Goal: Task Accomplishment & Management: Manage account settings

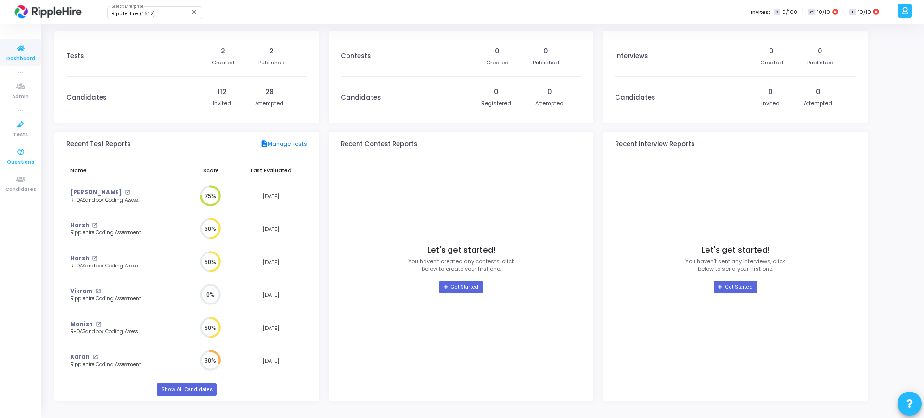
click at [16, 144] on link "Questions" at bounding box center [20, 156] width 41 height 26
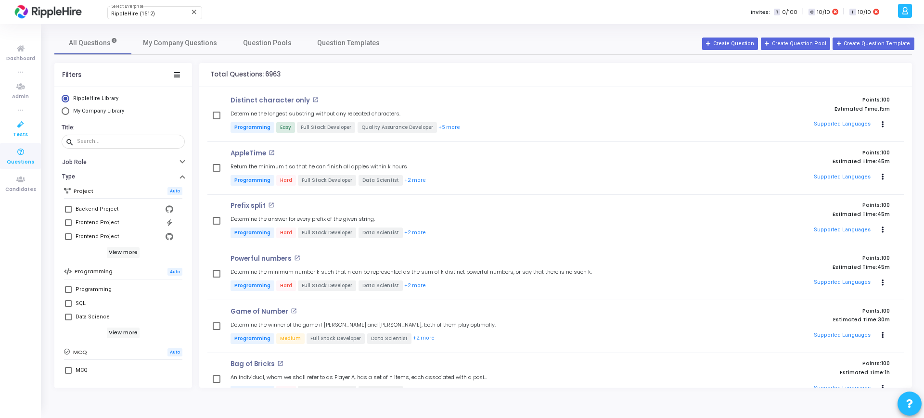
click at [30, 129] on icon at bounding box center [21, 125] width 20 height 12
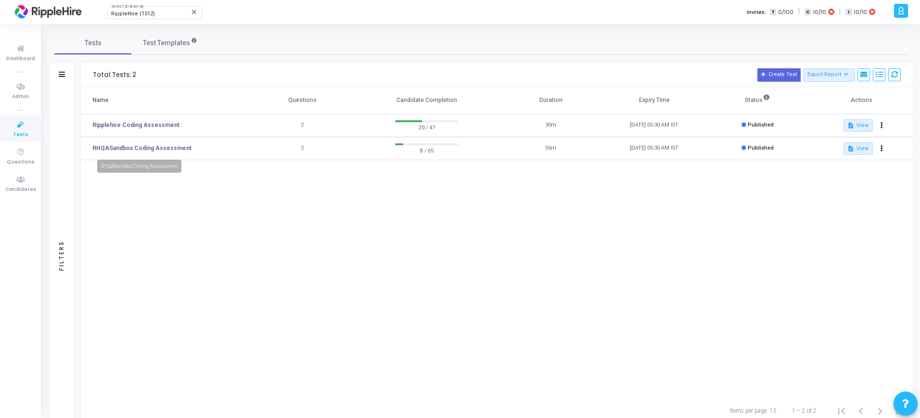
click at [129, 143] on td "RHQASandbox Coding Assessment" at bounding box center [166, 148] width 170 height 23
click at [129, 145] on link "RHQASandbox Coding Assessment" at bounding box center [141, 148] width 99 height 9
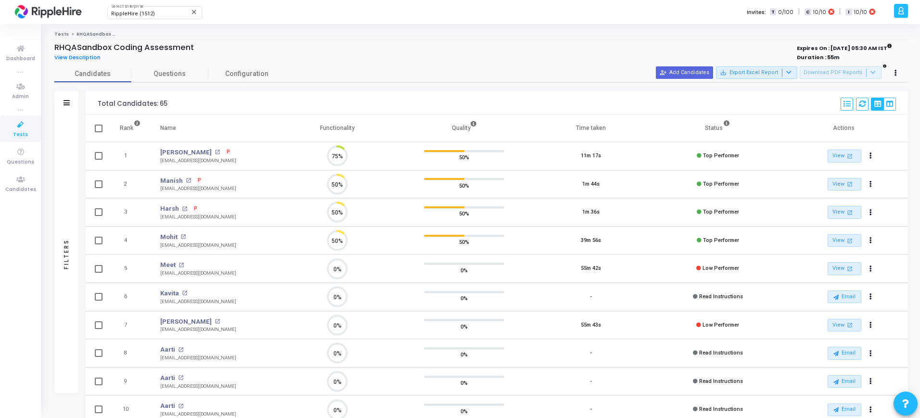
scroll to position [20, 25]
click at [181, 78] on span "Questions" at bounding box center [169, 74] width 77 height 10
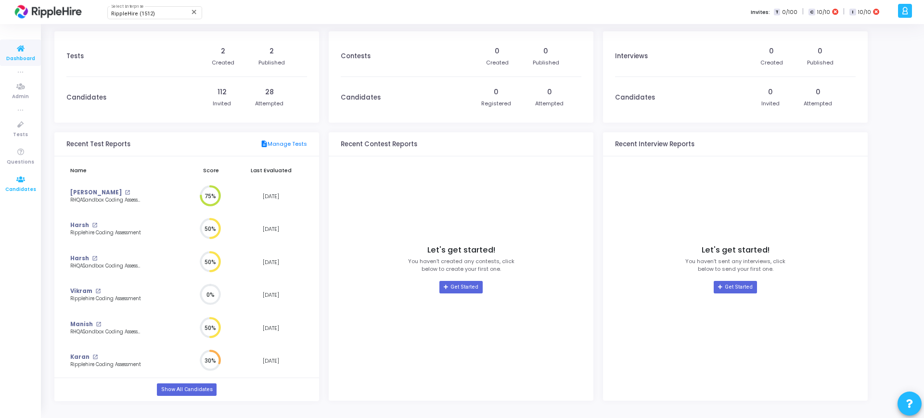
click at [12, 176] on icon at bounding box center [21, 180] width 20 height 12
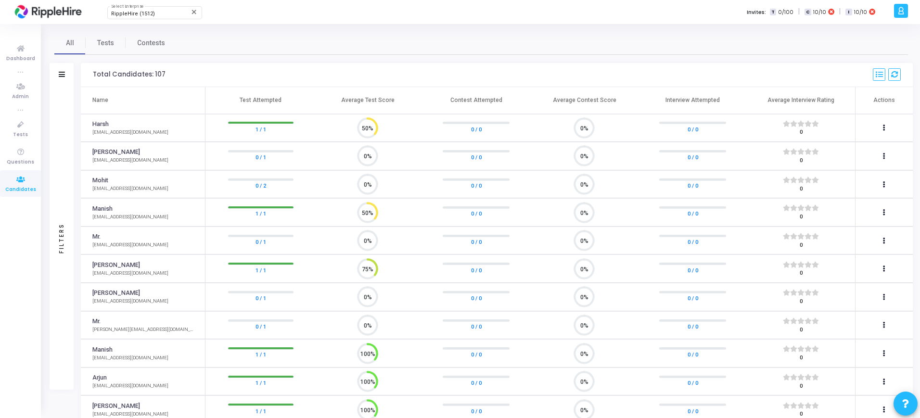
scroll to position [20, 25]
click at [52, 101] on div "Filters" at bounding box center [62, 238] width 24 height 303
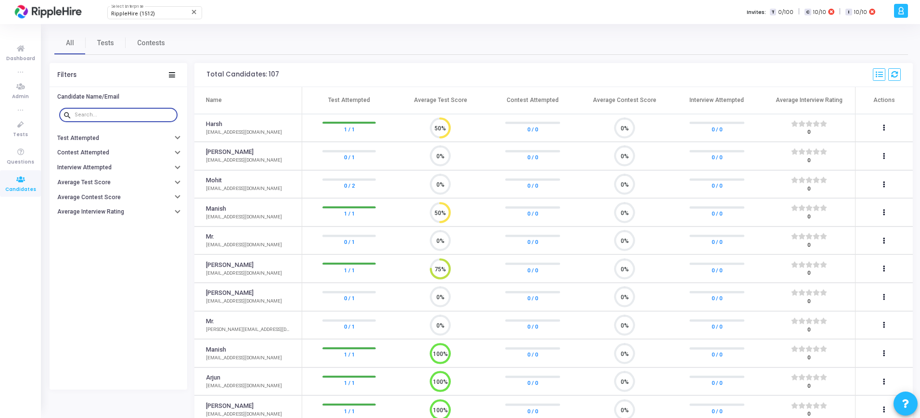
click at [116, 115] on input "text" at bounding box center [124, 115] width 99 height 6
paste input "[EMAIL_ADDRESS][DOMAIN_NAME]"
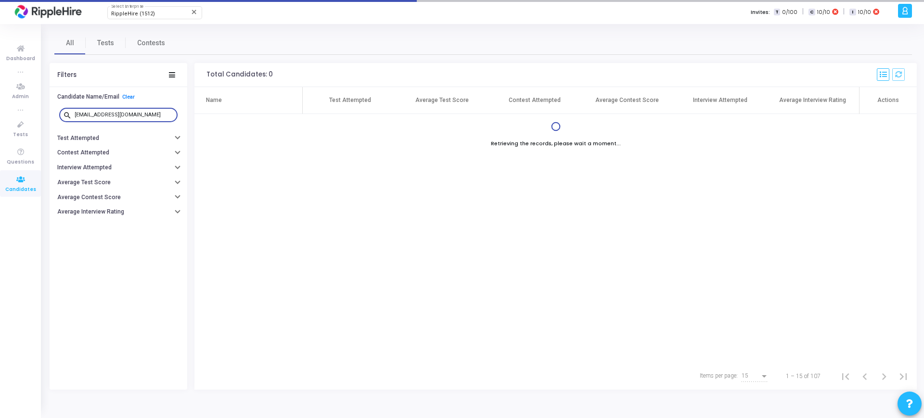
type input "[EMAIL_ADDRESS][DOMAIN_NAME]"
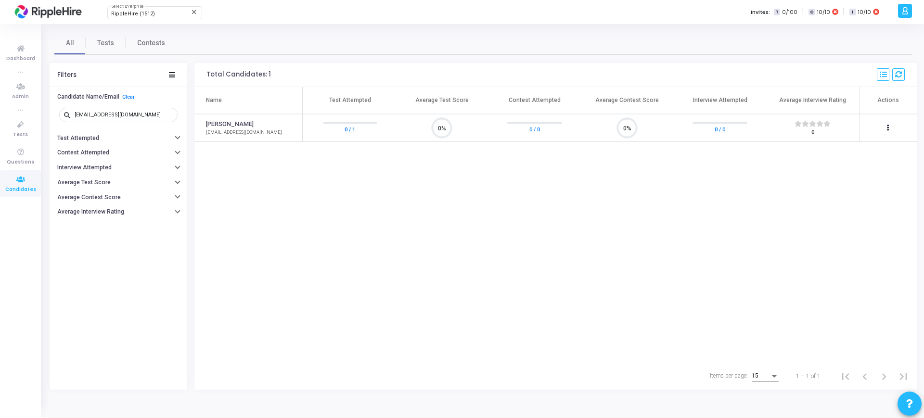
click at [352, 132] on link "0 / 1" at bounding box center [350, 129] width 11 height 10
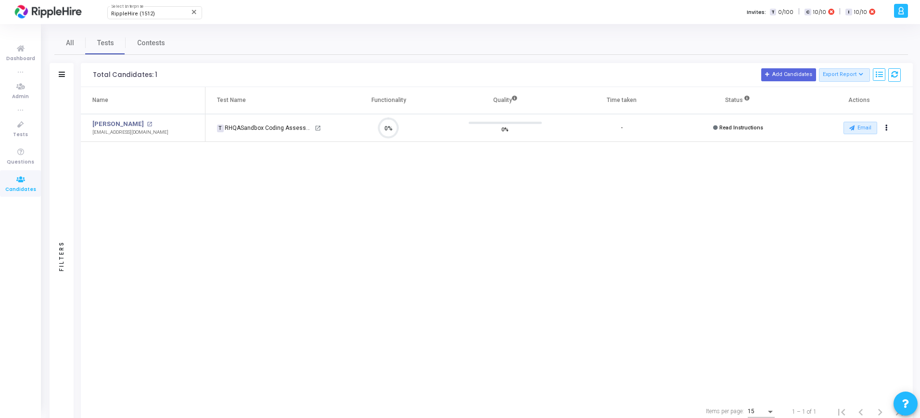
scroll to position [20, 25]
click at [147, 124] on mat-icon "open_in_new" at bounding box center [149, 124] width 5 height 5
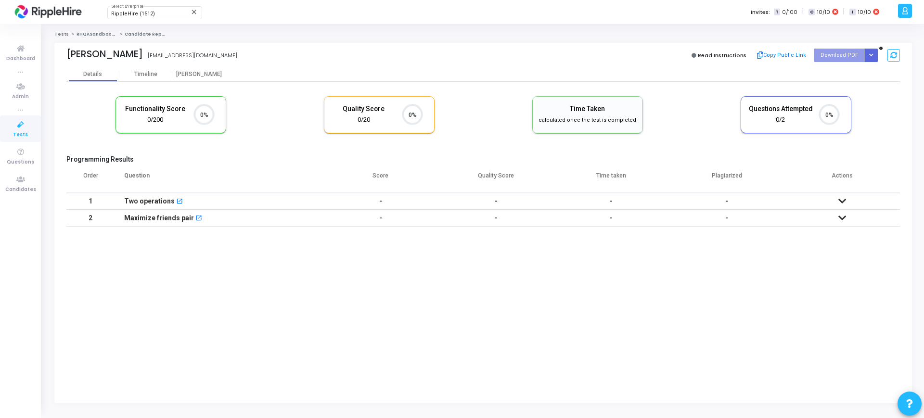
scroll to position [20, 25]
click at [141, 77] on div "Timeline" at bounding box center [145, 74] width 23 height 7
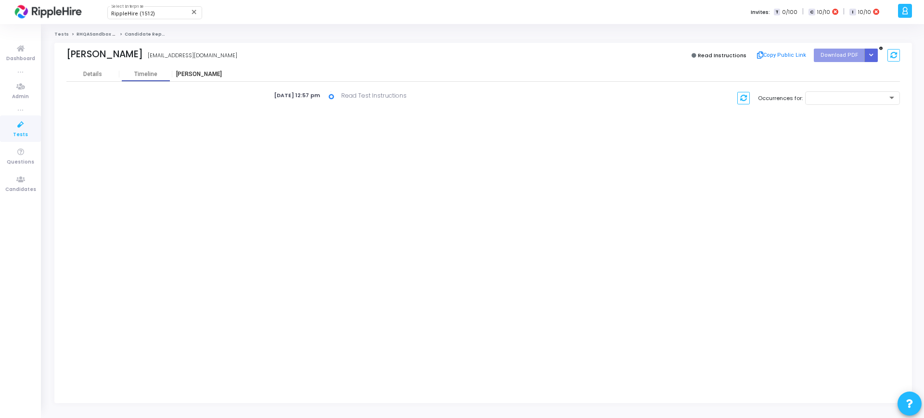
click at [199, 78] on div "[PERSON_NAME]" at bounding box center [198, 74] width 53 height 14
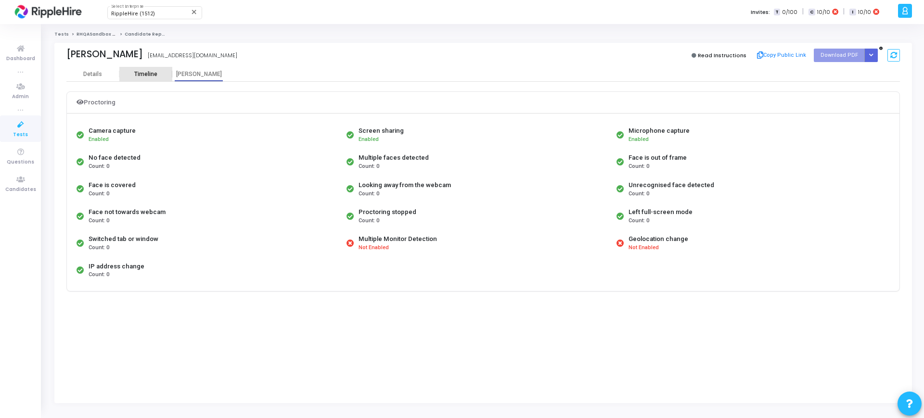
click at [153, 80] on div "Timeline" at bounding box center [145, 74] width 53 height 14
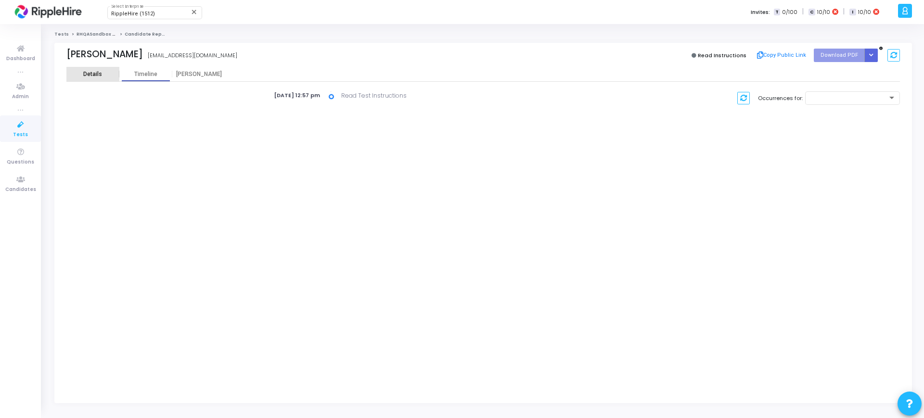
click at [101, 77] on div "Details" at bounding box center [92, 74] width 19 height 7
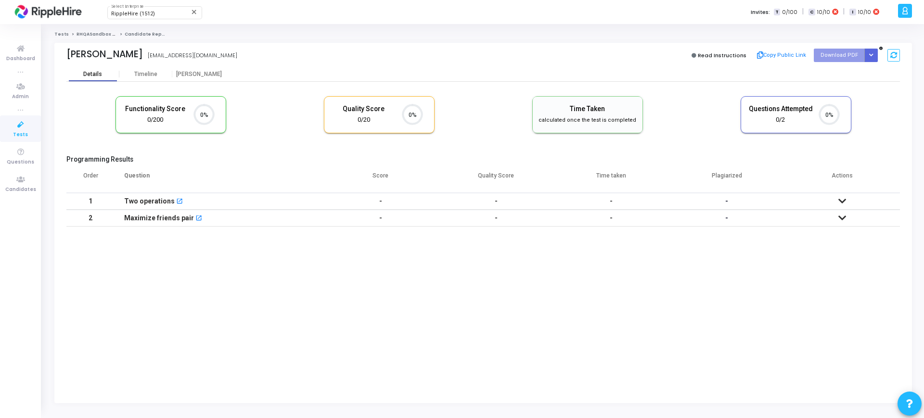
scroll to position [20, 25]
click at [135, 71] on div "Timeline" at bounding box center [145, 74] width 23 height 7
